Goal: Book appointment/travel/reservation

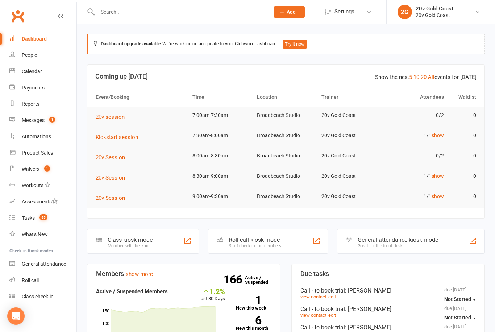
click at [46, 71] on link "Calendar" at bounding box center [42, 71] width 67 height 16
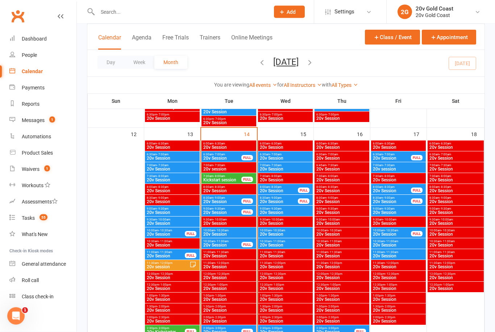
scroll to position [612, 0]
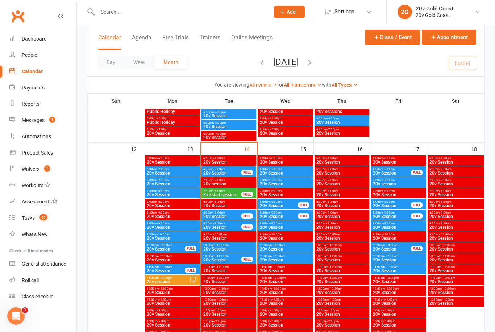
click at [226, 171] on span "20v Session" at bounding box center [222, 173] width 39 height 4
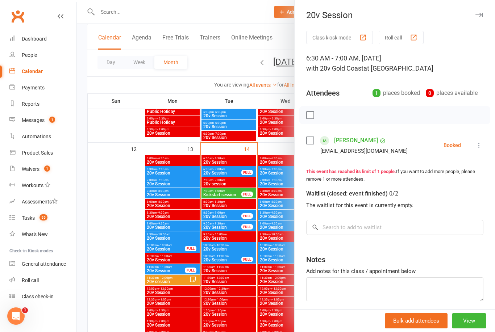
click at [232, 193] on div at bounding box center [286, 166] width 418 height 332
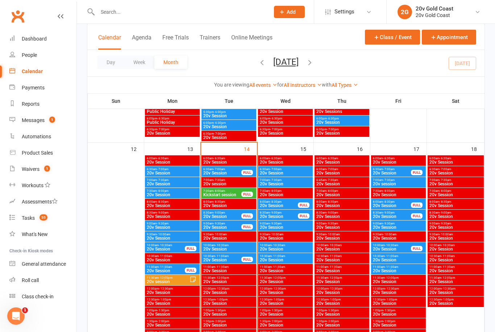
click at [232, 193] on span "Kickstart session" at bounding box center [222, 195] width 39 height 4
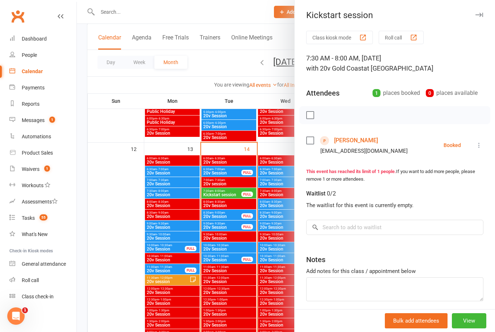
click at [120, 255] on div at bounding box center [286, 166] width 418 height 332
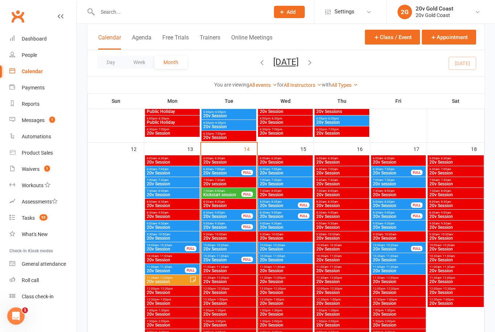
click at [45, 121] on link "Messages 1" at bounding box center [42, 120] width 67 height 16
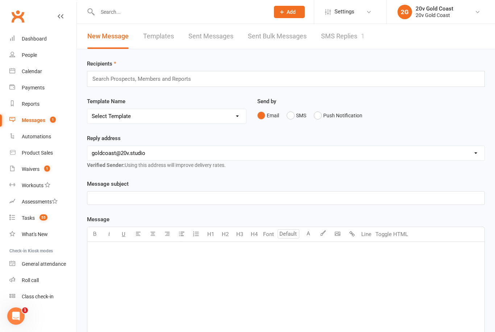
click at [341, 41] on link "SMS Replies 1" at bounding box center [342, 36] width 43 height 25
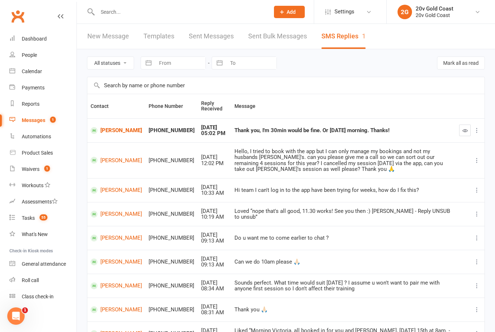
click at [263, 136] on td "Thank you, I'm 30min would be fine. Or [DATE] morning. Thanks!" at bounding box center [343, 130] width 225 height 24
click at [115, 129] on link "[PERSON_NAME]" at bounding box center [116, 130] width 51 height 7
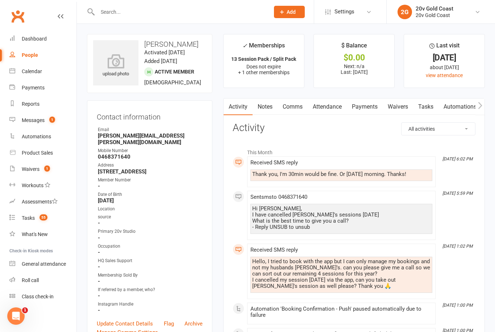
click at [45, 122] on div "Messages" at bounding box center [33, 120] width 23 height 6
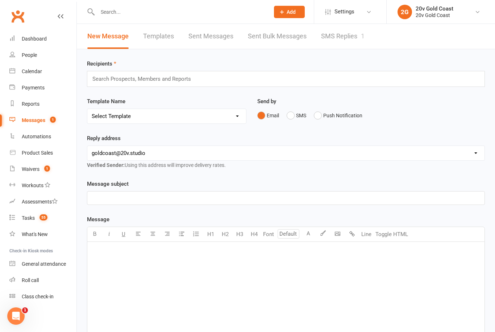
click at [348, 35] on link "SMS Replies 1" at bounding box center [342, 36] width 43 height 25
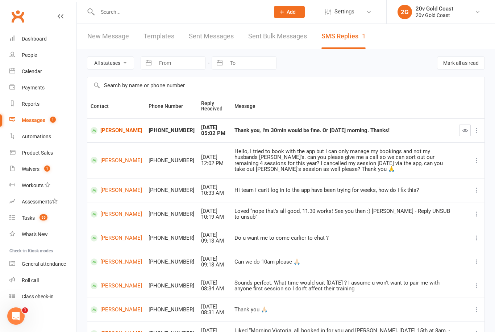
click at [39, 71] on div "Calendar" at bounding box center [32, 71] width 20 height 6
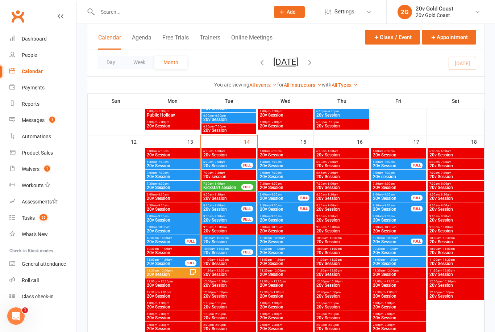
scroll to position [619, 0]
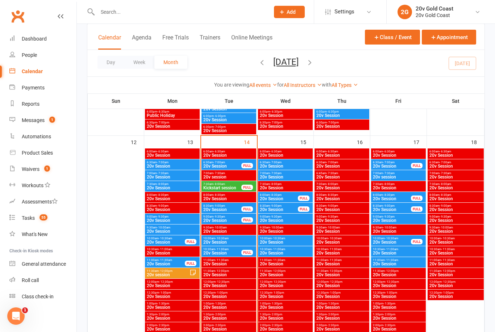
click at [235, 187] on span "Kickstart session" at bounding box center [222, 188] width 39 height 4
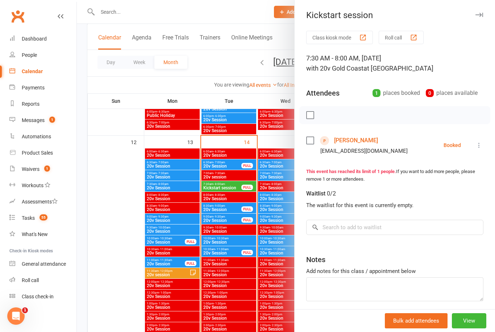
click at [130, 248] on div at bounding box center [286, 166] width 418 height 332
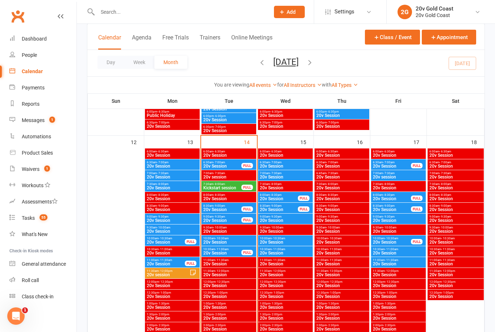
click at [231, 206] on span "8:30am - 9:00am" at bounding box center [222, 205] width 39 height 3
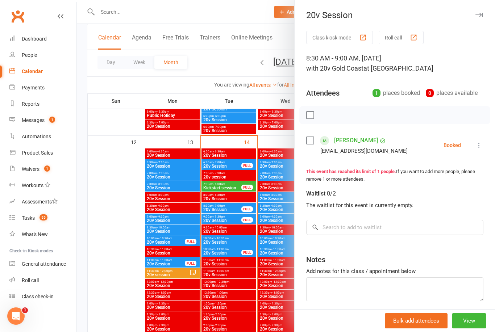
click at [233, 220] on div at bounding box center [286, 166] width 418 height 332
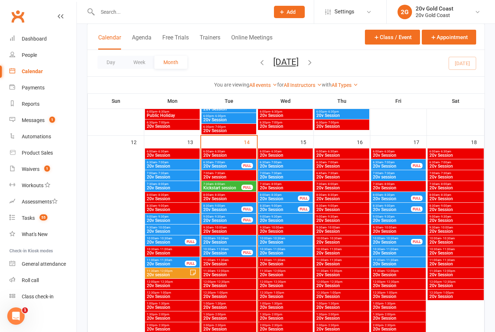
click at [235, 217] on span "9:00am - 9:30am" at bounding box center [222, 216] width 39 height 3
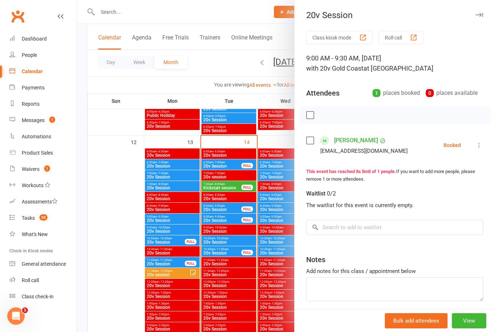
click at [123, 288] on div at bounding box center [286, 166] width 418 height 332
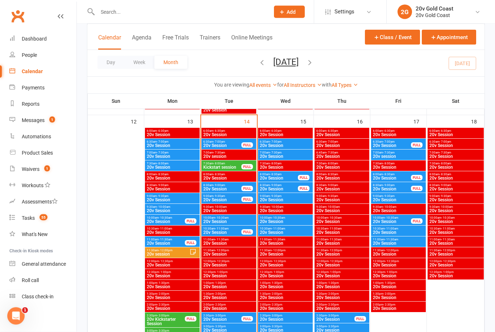
scroll to position [641, 0]
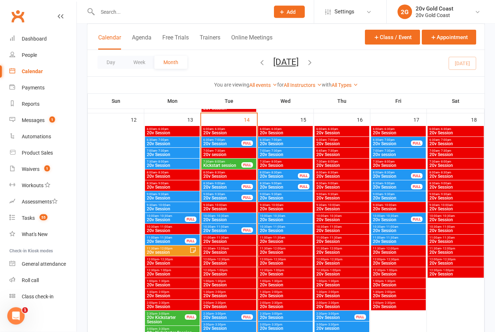
click at [242, 220] on span "20v Session" at bounding box center [229, 220] width 52 height 4
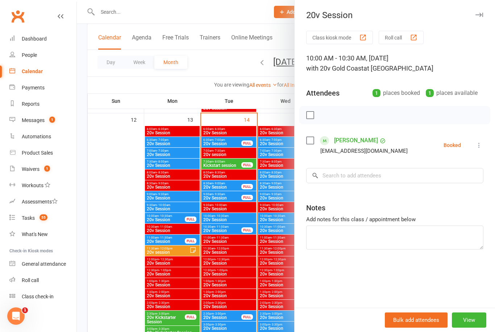
click at [232, 227] on div at bounding box center [286, 166] width 418 height 332
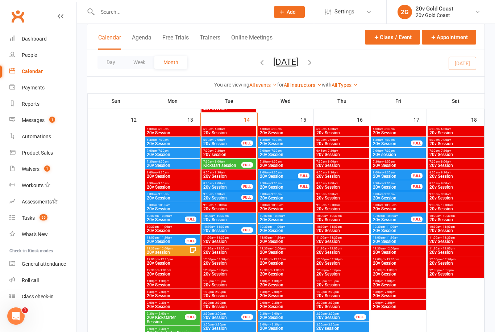
click at [231, 229] on span "20v Session" at bounding box center [222, 231] width 39 height 4
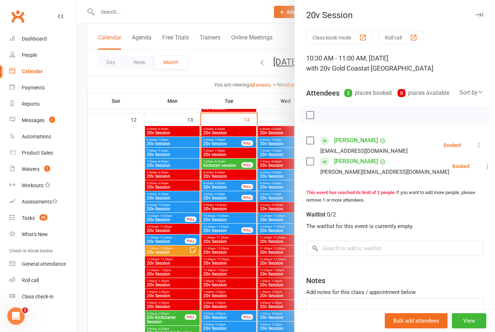
click at [234, 193] on div at bounding box center [286, 166] width 418 height 332
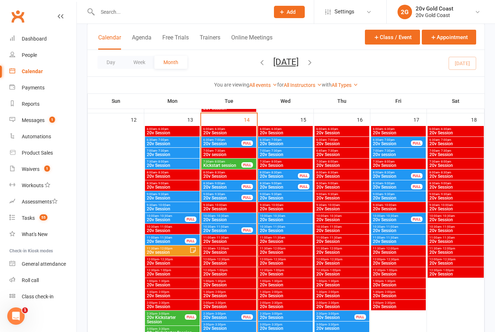
click at [229, 195] on span "9:00am - 9:30am" at bounding box center [222, 194] width 39 height 3
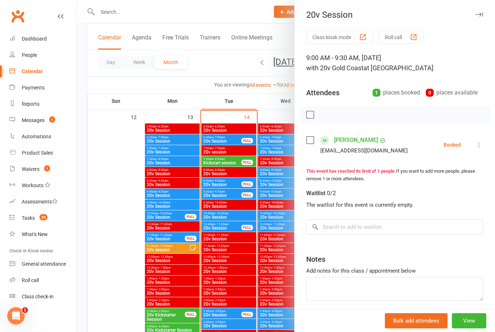
click at [236, 226] on div at bounding box center [286, 166] width 418 height 332
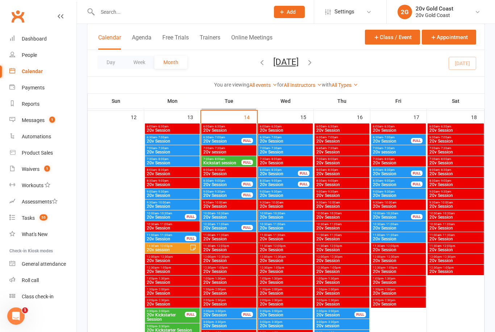
click at [235, 226] on span "20v Session" at bounding box center [222, 228] width 39 height 4
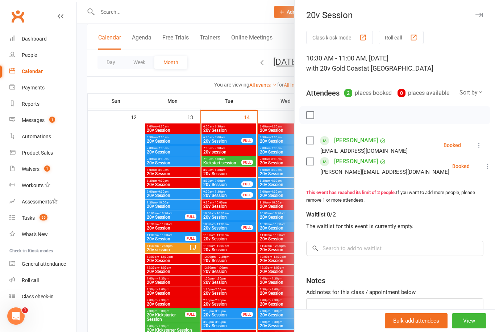
click at [229, 240] on div at bounding box center [286, 166] width 418 height 332
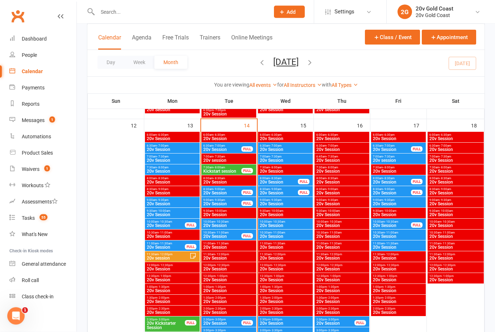
scroll to position [634, 0]
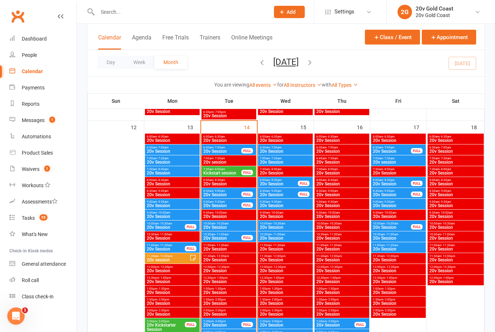
click at [233, 150] on span "20v Session" at bounding box center [222, 151] width 39 height 4
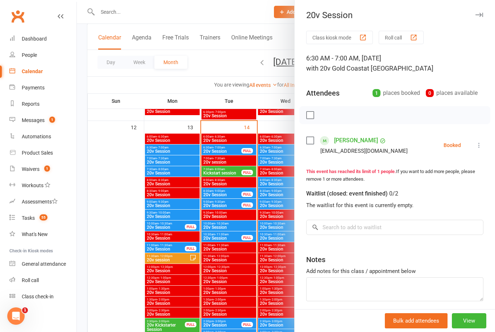
click at [236, 172] on div at bounding box center [286, 166] width 418 height 332
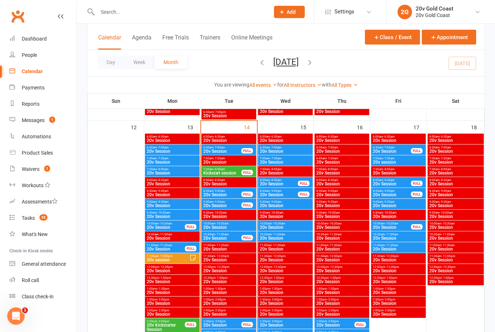
click at [229, 174] on span "Kickstart session" at bounding box center [222, 173] width 39 height 4
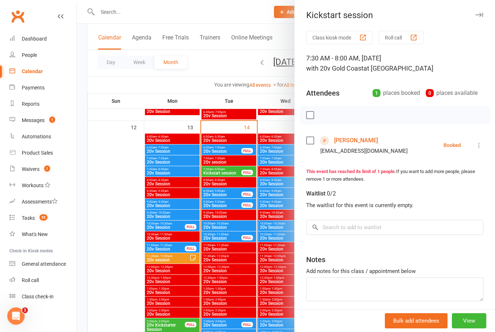
click at [233, 195] on div at bounding box center [286, 166] width 418 height 332
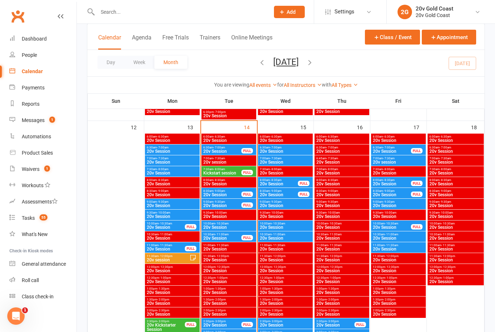
click at [237, 193] on span "20v Session" at bounding box center [222, 195] width 39 height 4
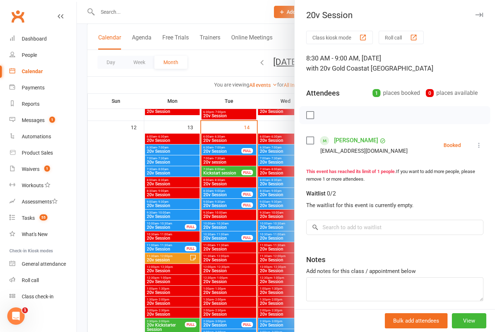
click at [229, 203] on div at bounding box center [286, 166] width 418 height 332
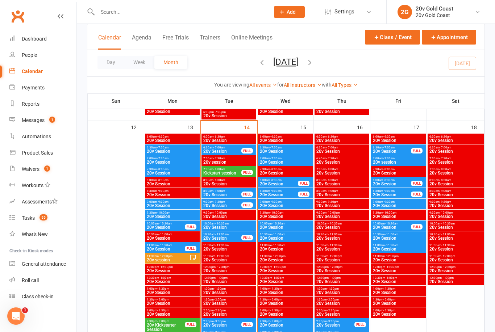
click at [234, 202] on span "9:00am - 9:30am" at bounding box center [222, 201] width 39 height 3
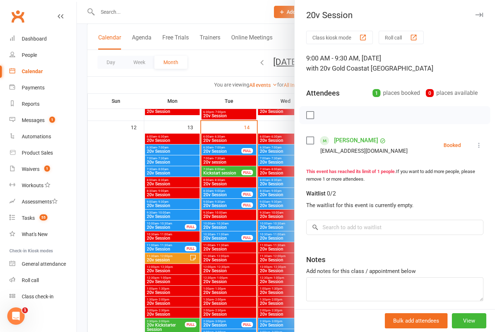
click at [234, 224] on div at bounding box center [286, 166] width 418 height 332
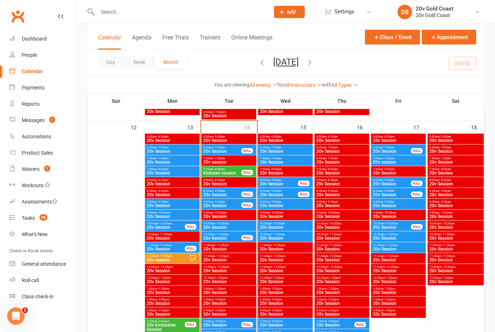
click at [234, 224] on span "10:00am - 10:30am" at bounding box center [229, 223] width 52 height 3
